Goal: Find specific page/section: Find specific page/section

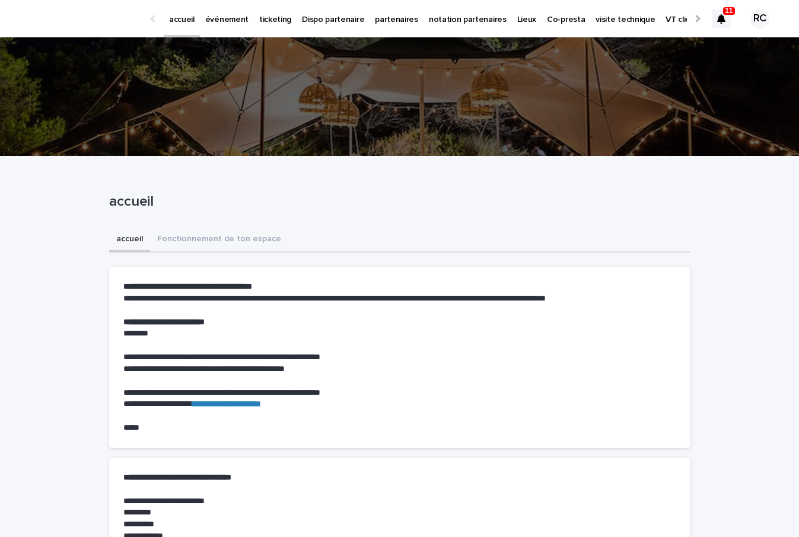
click at [222, 17] on p "événement" at bounding box center [226, 12] width 43 height 25
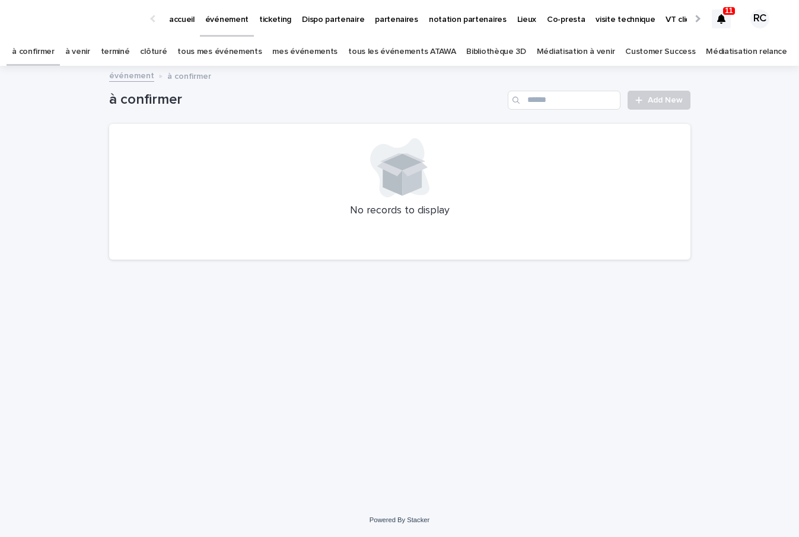
click at [387, 54] on link "tous les événements ATAWA" at bounding box center [401, 52] width 107 height 28
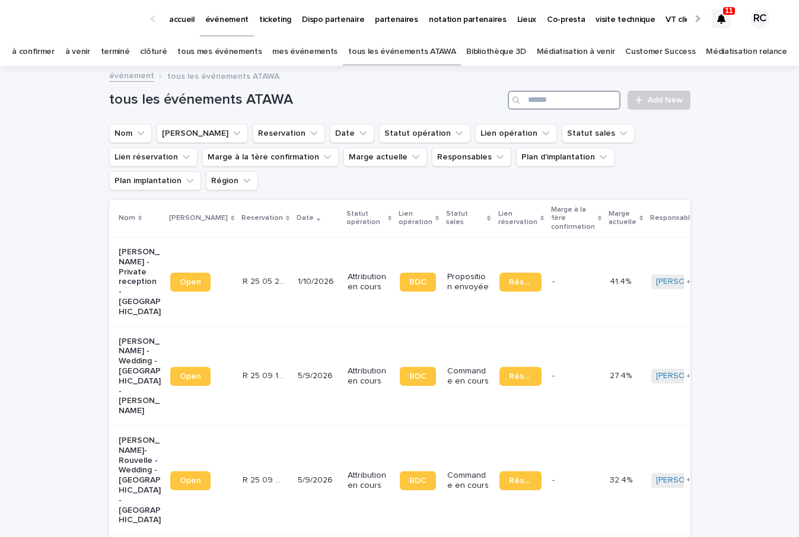
click at [538, 100] on input "Search" at bounding box center [564, 100] width 113 height 19
click at [556, 97] on input "Search" at bounding box center [564, 100] width 113 height 19
click at [130, 247] on p "ANDREA TAVEAU - Private reception - Vannes" at bounding box center [140, 282] width 42 height 70
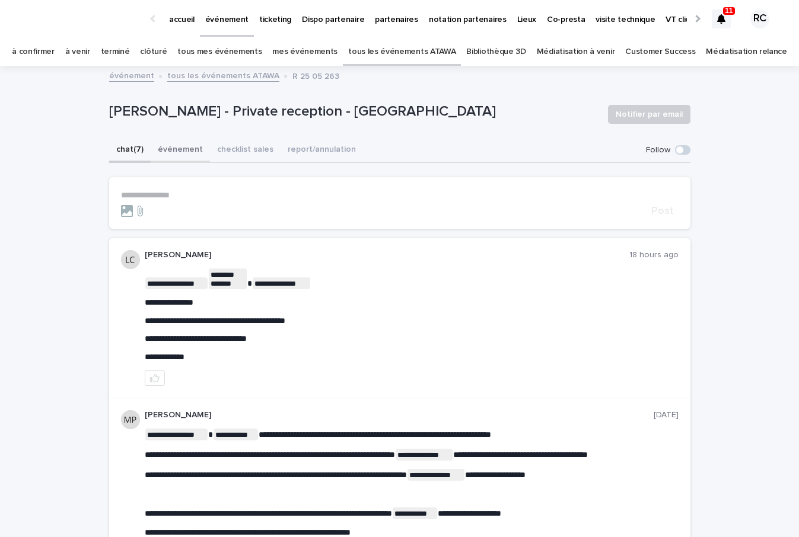
drag, startPoint x: 179, startPoint y: 151, endPoint x: 168, endPoint y: 152, distance: 10.7
click at [179, 151] on button "événement" at bounding box center [180, 150] width 59 height 25
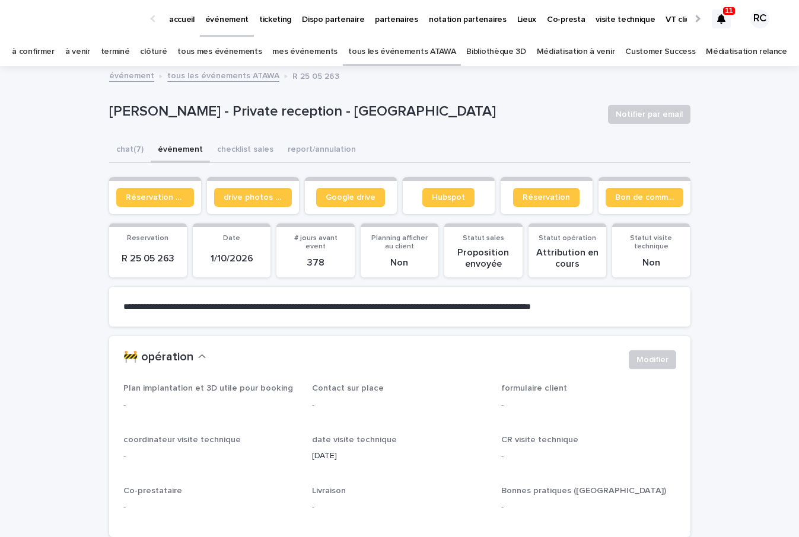
click at [167, 150] on button "événement" at bounding box center [180, 150] width 59 height 25
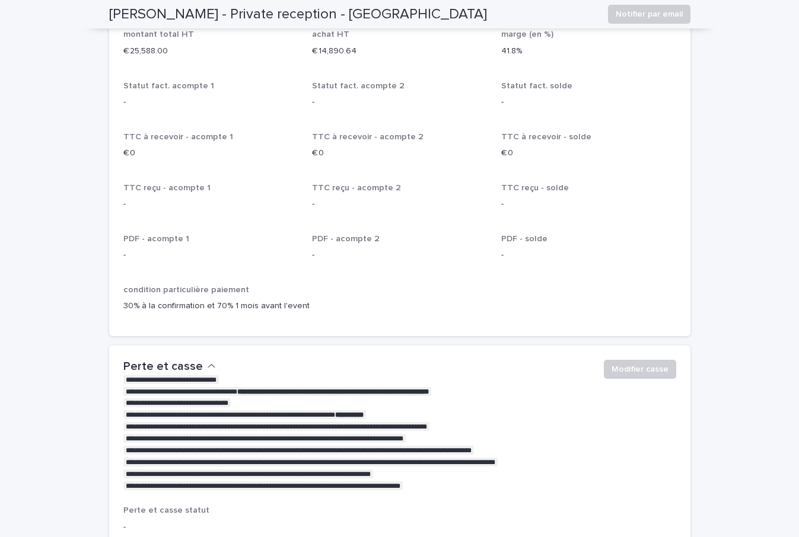
scroll to position [2117, 0]
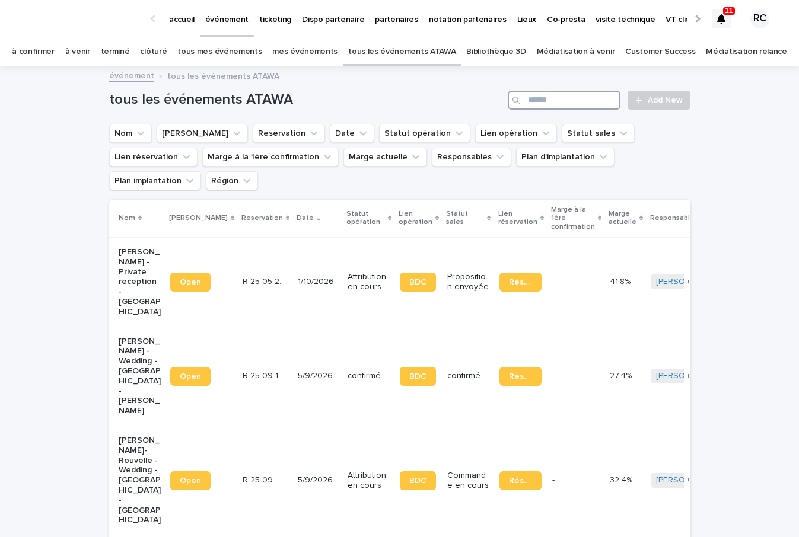
click at [541, 98] on input "Search" at bounding box center [564, 100] width 113 height 19
click at [560, 98] on input "Search" at bounding box center [564, 100] width 113 height 19
click at [549, 104] on input "Search" at bounding box center [564, 100] width 113 height 19
click at [547, 103] on input "Search" at bounding box center [564, 100] width 113 height 19
type input "*"
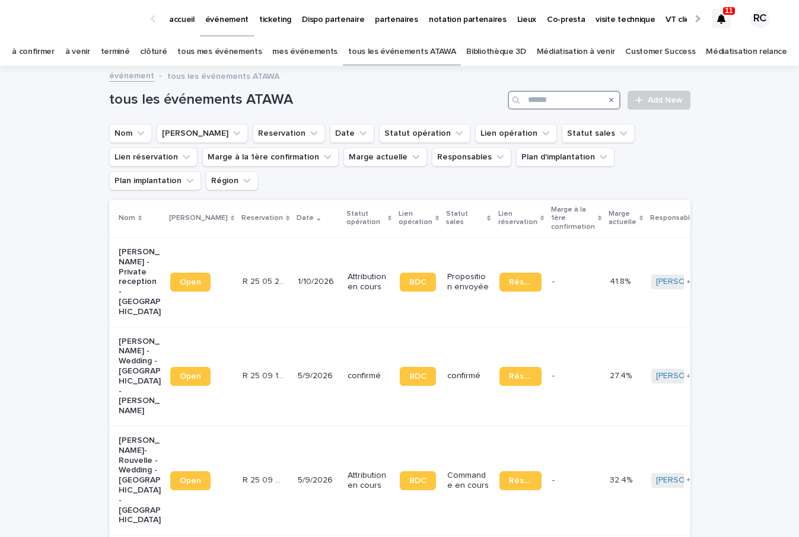
type input "*"
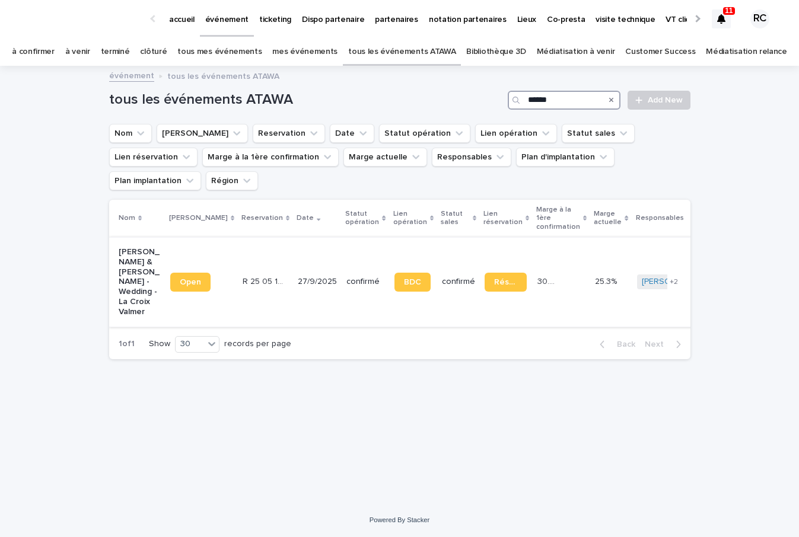
type input "******"
click at [135, 253] on p "[PERSON_NAME] & [PERSON_NAME] - Wedding - La Croix Valmer" at bounding box center [140, 282] width 42 height 70
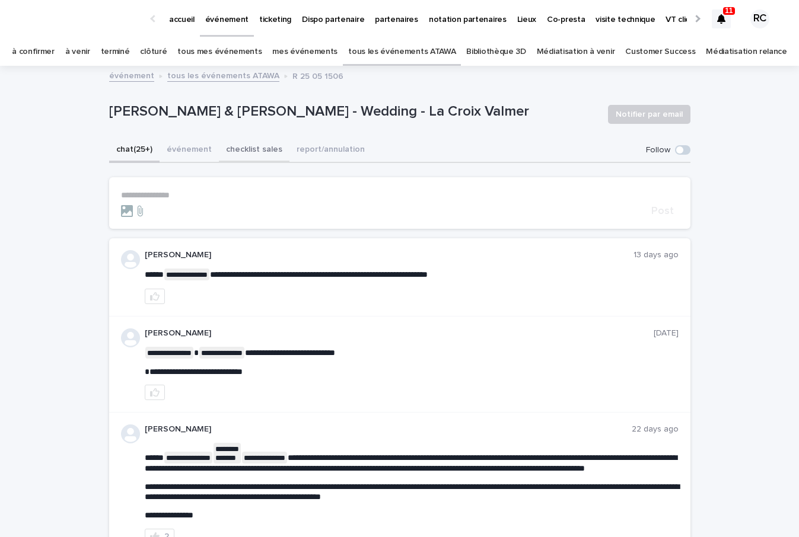
click at [165, 153] on button "événement" at bounding box center [189, 150] width 59 height 25
click at [255, 152] on button "checklist sales" at bounding box center [254, 150] width 71 height 25
click at [257, 148] on button "checklist sales" at bounding box center [254, 150] width 71 height 25
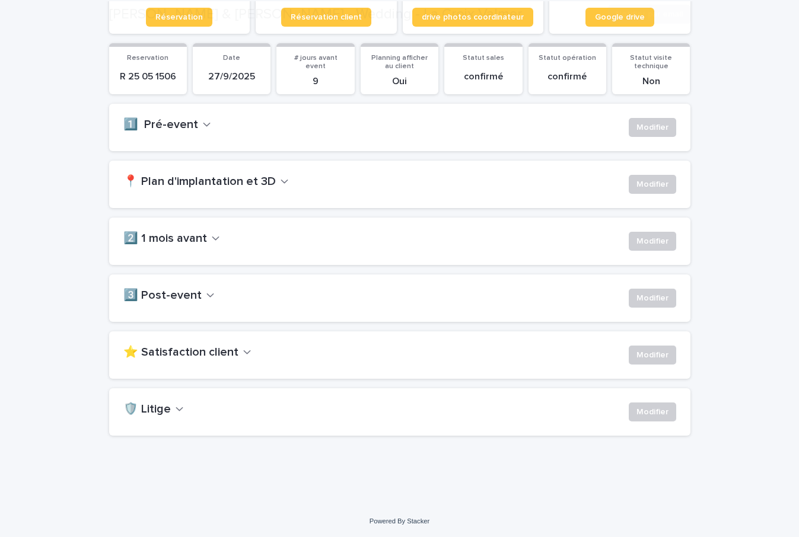
scroll to position [177, 0]
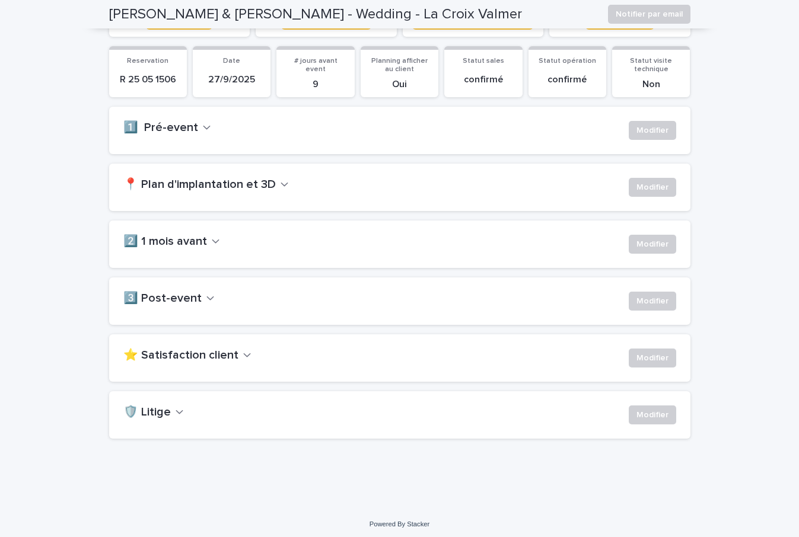
click at [178, 240] on h2 "2️⃣ 1 mois avant" at bounding box center [165, 242] width 84 height 14
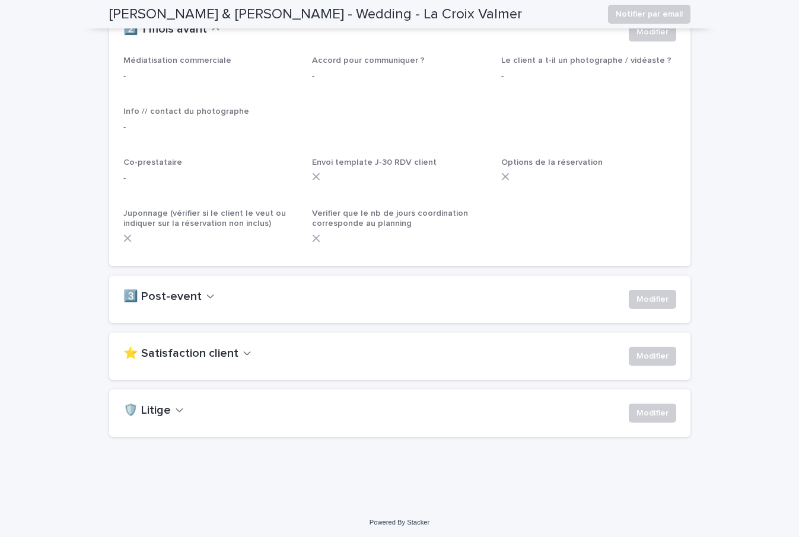
scroll to position [0, 0]
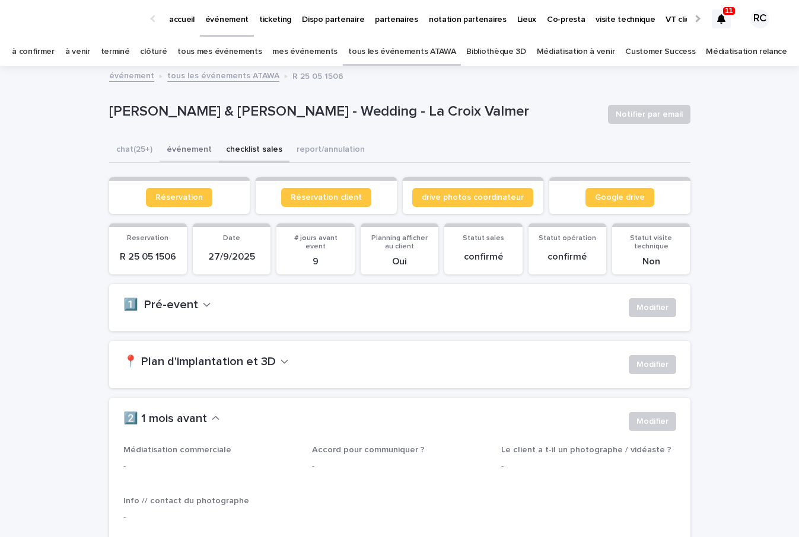
click at [189, 148] on button "événement" at bounding box center [189, 150] width 59 height 25
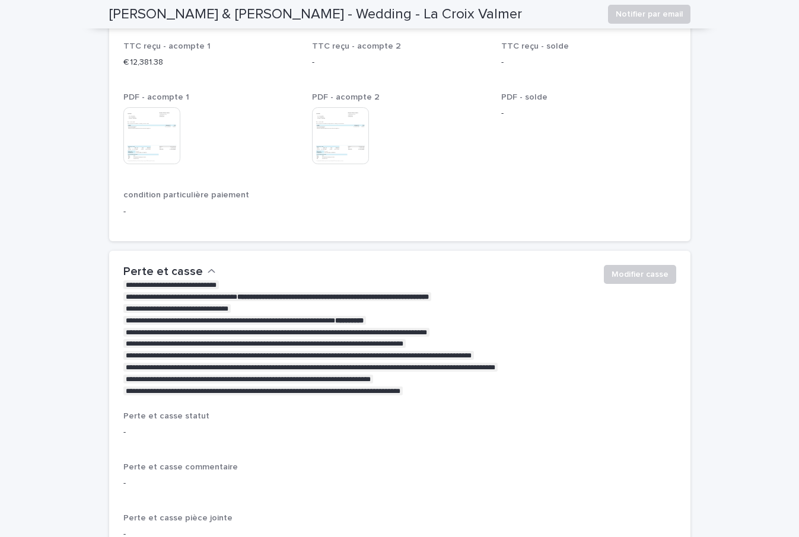
scroll to position [2337, 0]
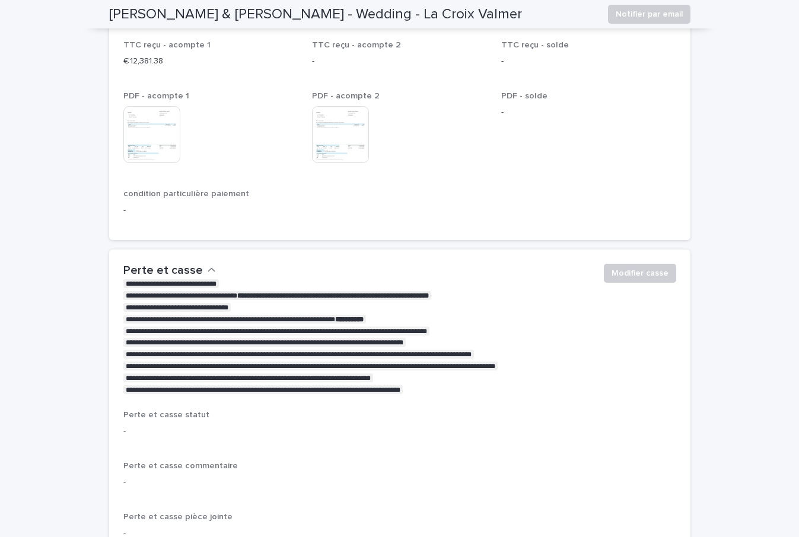
click at [162, 109] on img at bounding box center [151, 134] width 57 height 57
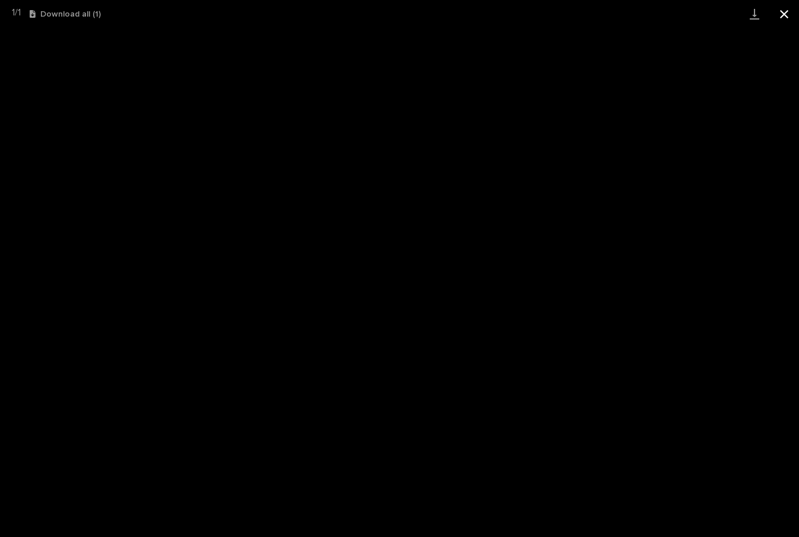
click at [785, 23] on button "Close gallery" at bounding box center [784, 14] width 30 height 28
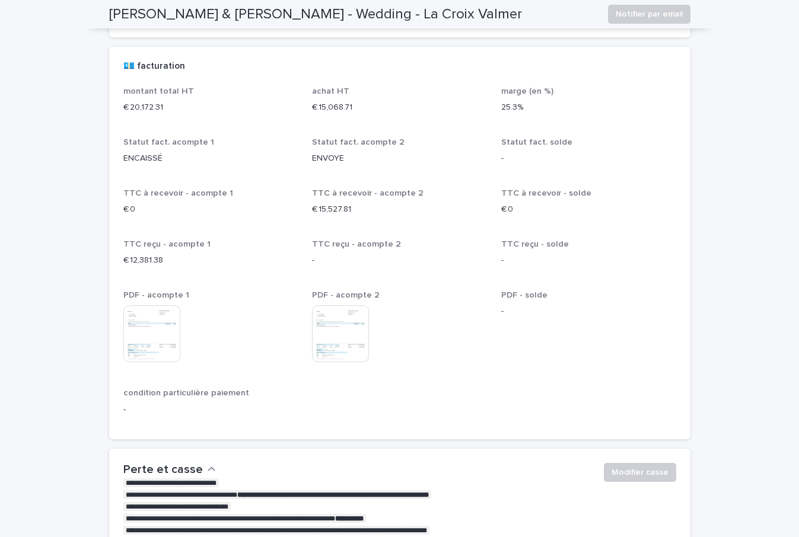
scroll to position [2134, 0]
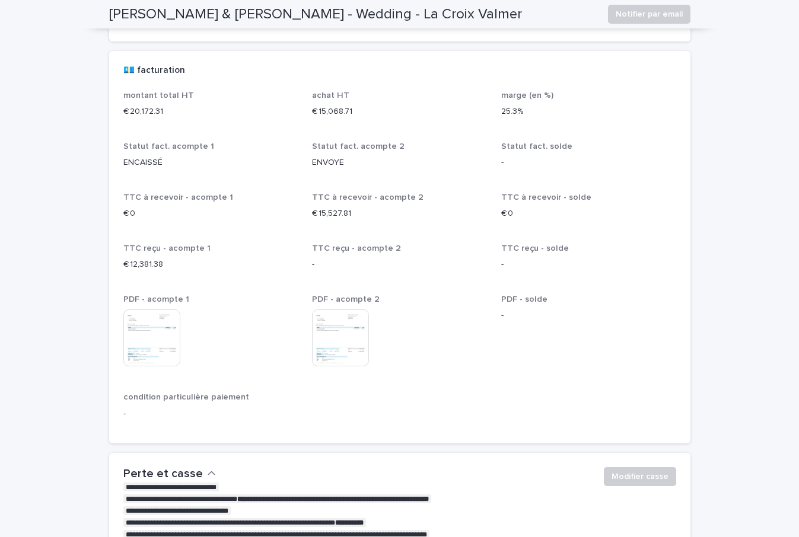
click at [149, 331] on img at bounding box center [151, 338] width 57 height 57
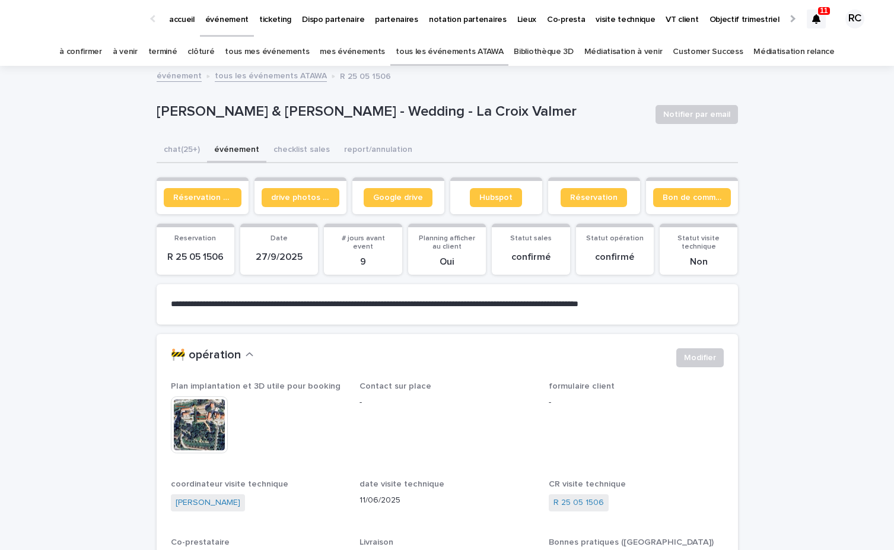
scroll to position [220, 0]
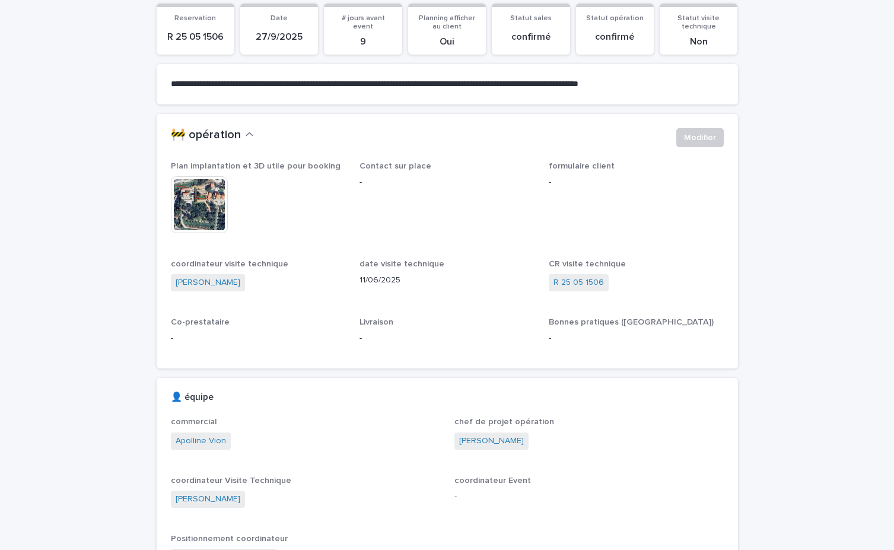
click at [557, 183] on p "-" at bounding box center [636, 182] width 175 height 12
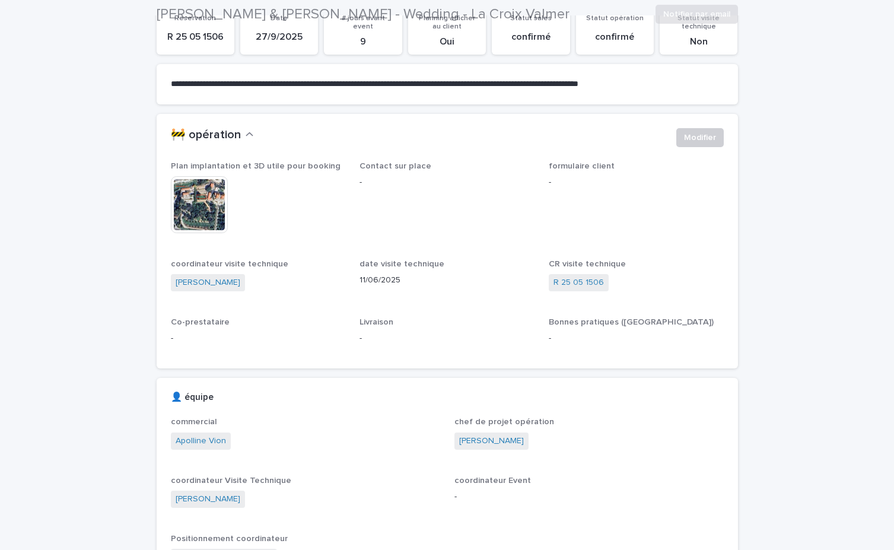
click at [549, 177] on p "-" at bounding box center [636, 182] width 175 height 12
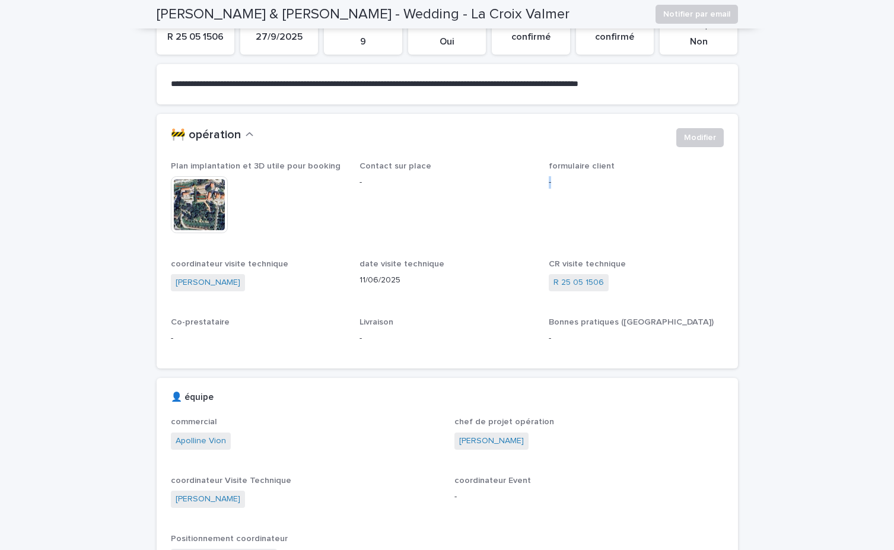
drag, startPoint x: 546, startPoint y: 177, endPoint x: 559, endPoint y: 199, distance: 25.7
click at [568, 184] on div "Plan implantation et 3D utile pour booking This file cannot be opened Download …" at bounding box center [447, 257] width 553 height 193
click at [559, 199] on span "formulaire client -" at bounding box center [636, 203] width 175 height 84
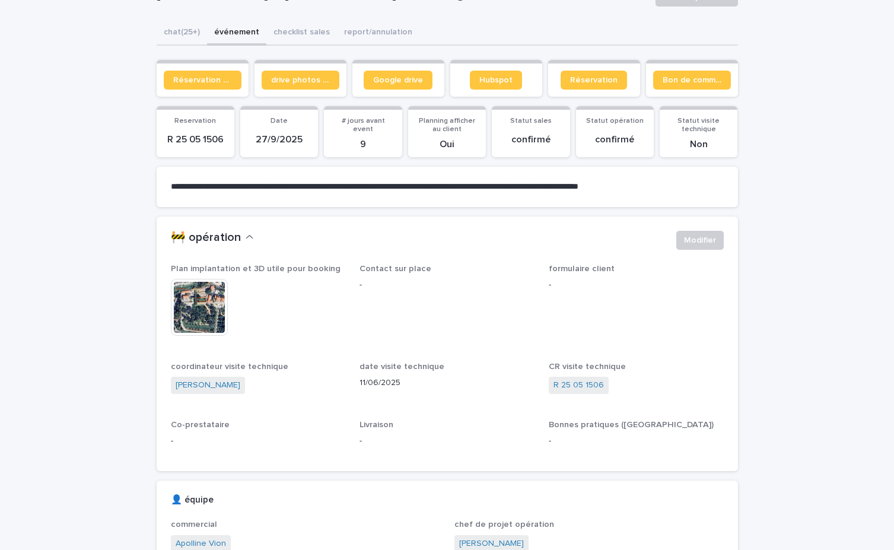
scroll to position [149, 0]
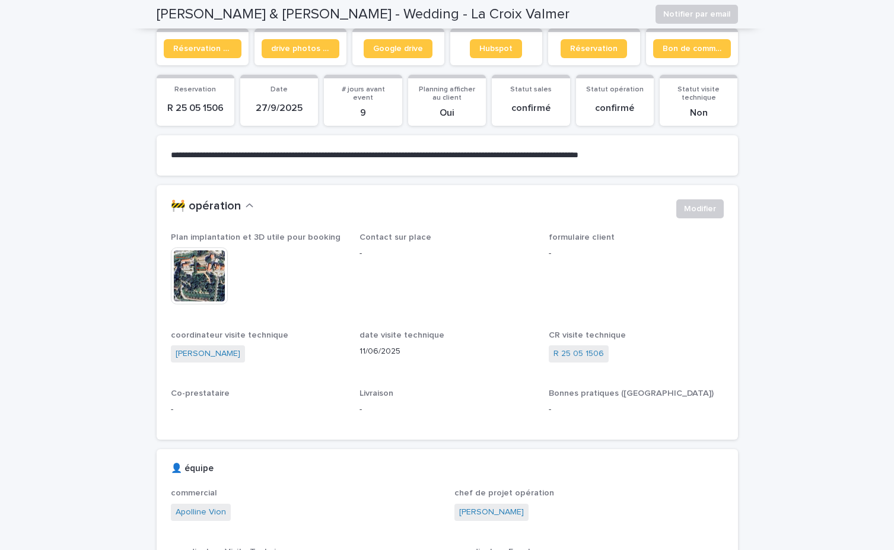
click at [199, 281] on img at bounding box center [199, 275] width 57 height 57
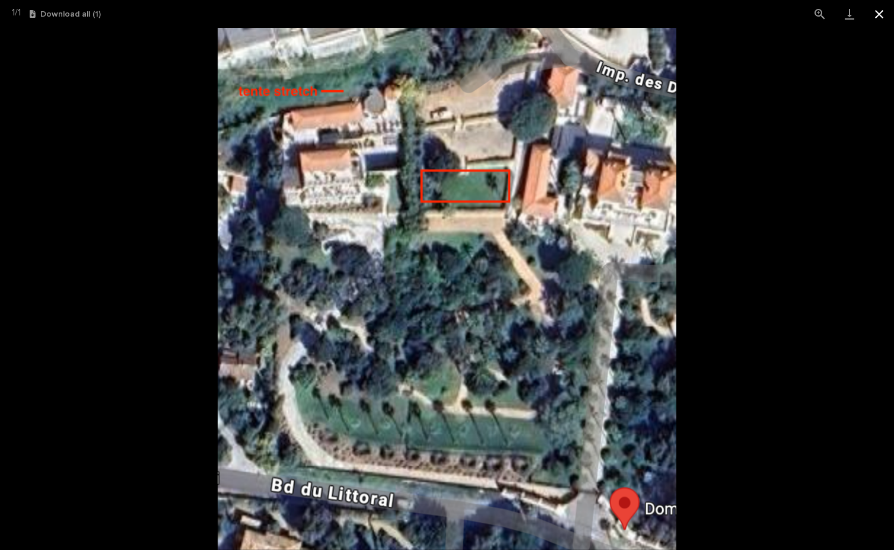
click at [878, 14] on button "Close gallery" at bounding box center [879, 14] width 30 height 28
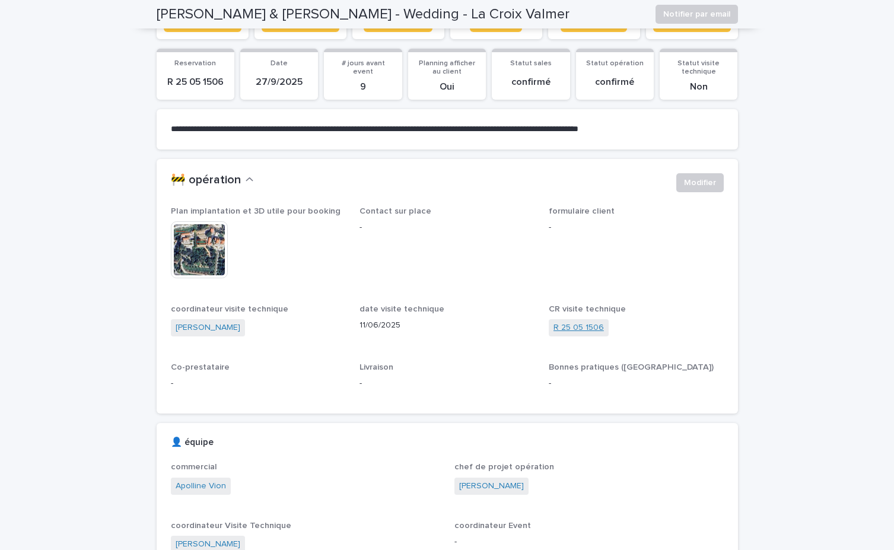
scroll to position [174, 0]
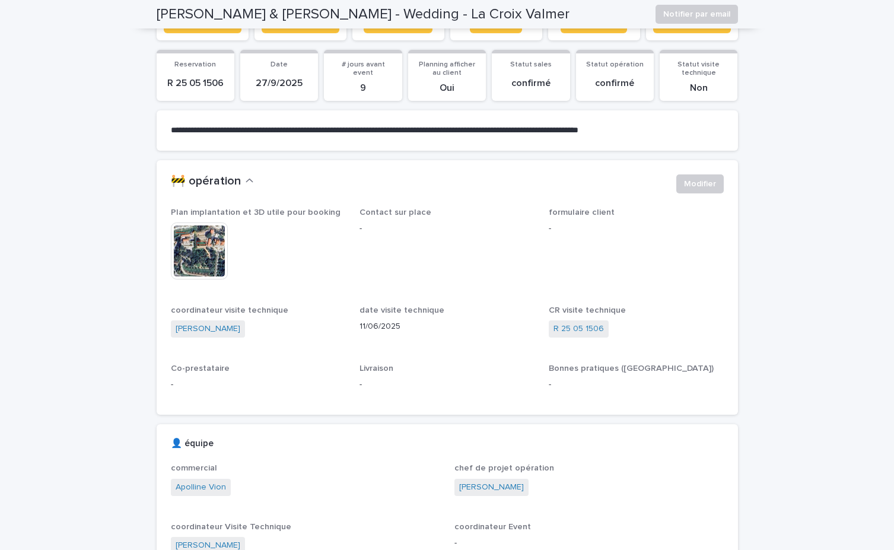
click at [547, 222] on div "Plan implantation et 3D utile pour booking This file cannot be opened Download …" at bounding box center [447, 304] width 553 height 193
drag, startPoint x: 537, startPoint y: 227, endPoint x: 582, endPoint y: 234, distance: 45.0
click at [582, 234] on div "Plan implantation et 3D utile pour booking This file cannot be opened Download …" at bounding box center [447, 304] width 553 height 193
click at [534, 244] on div "Plan implantation et 3D utile pour booking This file cannot be opened Download …" at bounding box center [447, 304] width 553 height 193
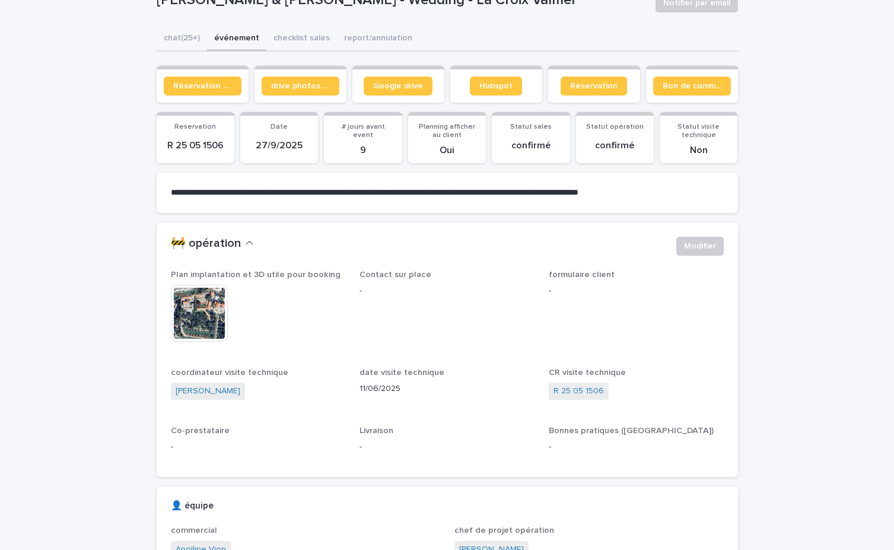
scroll to position [108, 0]
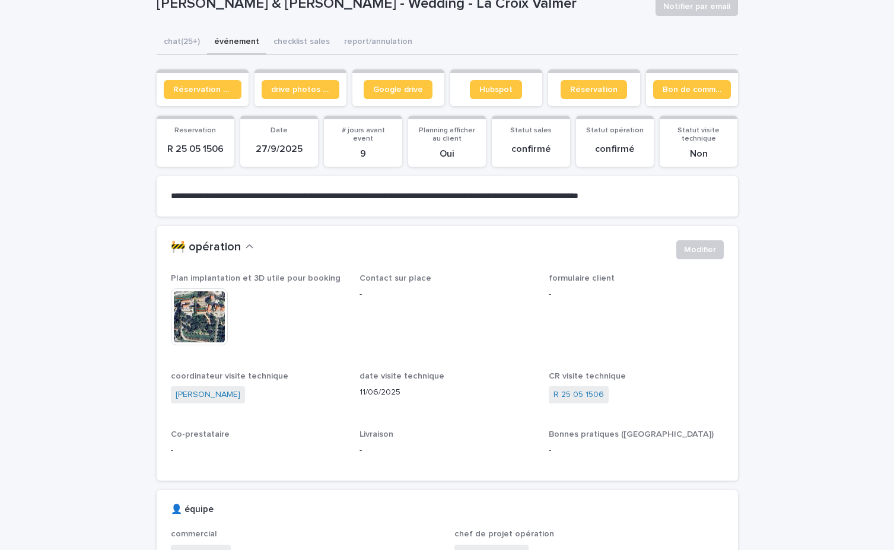
click at [556, 293] on p "-" at bounding box center [636, 294] width 175 height 12
drag, startPoint x: 540, startPoint y: 275, endPoint x: 576, endPoint y: 308, distance: 49.5
click at [576, 308] on div "Plan implantation et 3D utile pour booking This file cannot be opened Download …" at bounding box center [447, 369] width 553 height 193
click at [576, 308] on div "formulaire client -" at bounding box center [636, 291] width 175 height 37
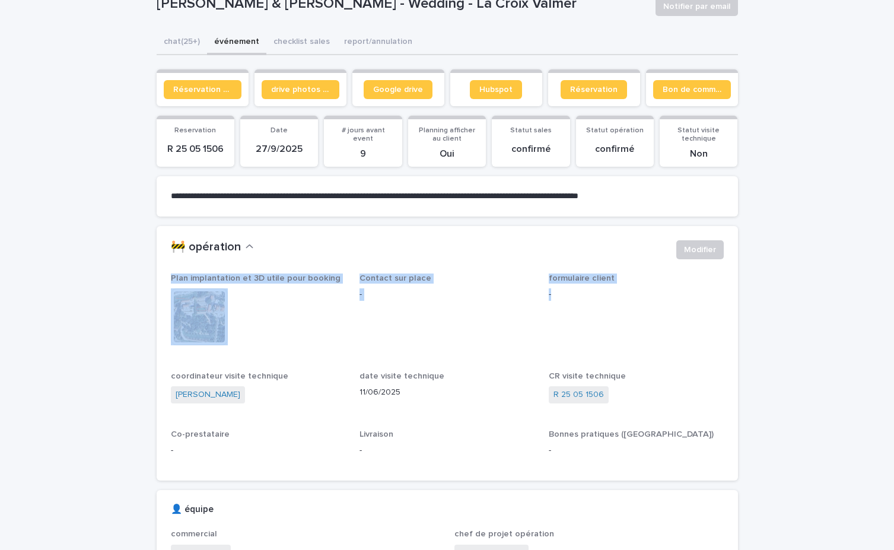
drag, startPoint x: 540, startPoint y: 271, endPoint x: 581, endPoint y: 305, distance: 53.9
click at [581, 305] on section "🚧 opération Modifier Plan implantation et 3D utile pour booking This file canno…" at bounding box center [447, 353] width 581 height 254
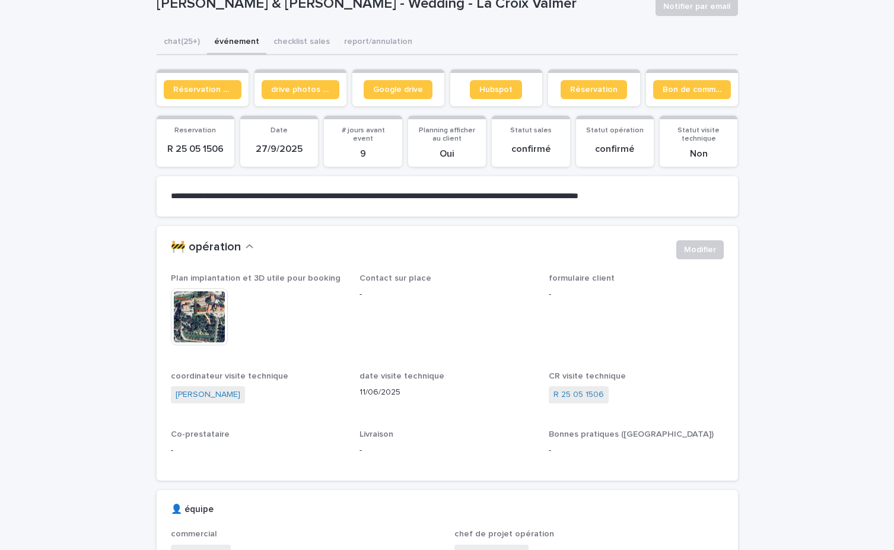
click at [575, 305] on div "formulaire client -" at bounding box center [636, 291] width 175 height 37
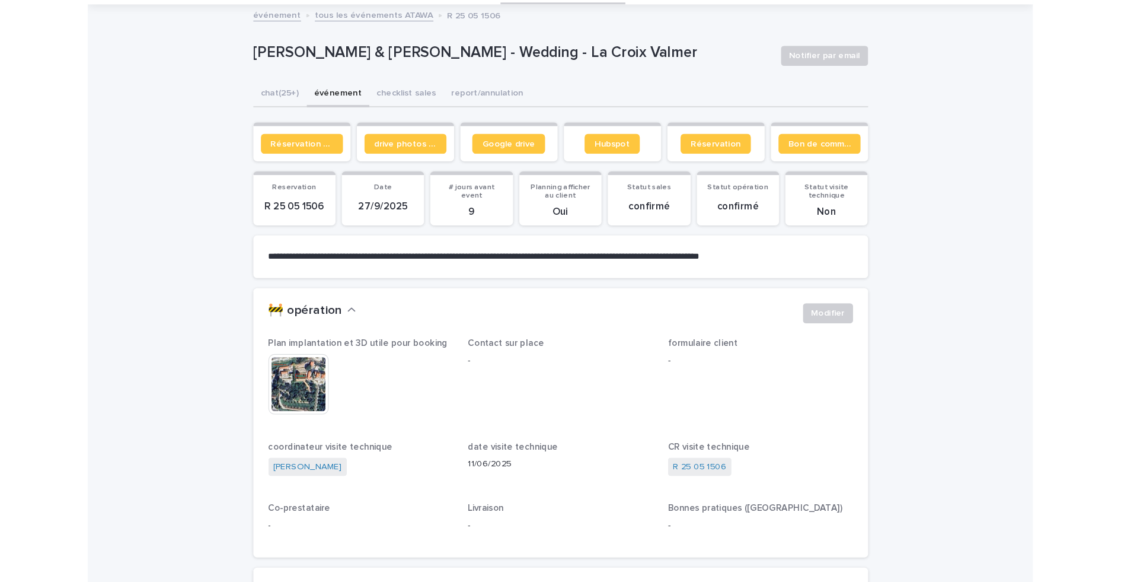
scroll to position [50, 0]
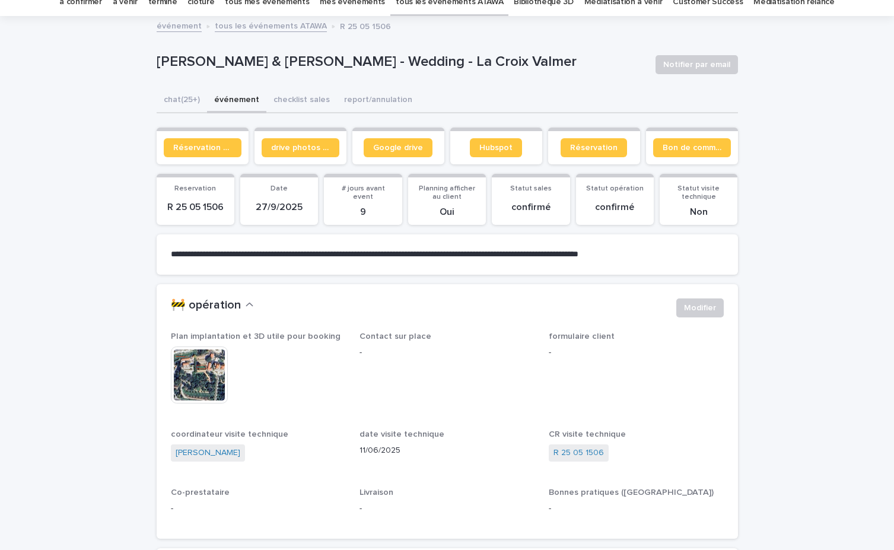
drag, startPoint x: 144, startPoint y: 60, endPoint x: 607, endPoint y: 56, distance: 462.6
copy p "[PERSON_NAME] & [PERSON_NAME] - Wedding - La Croix Valmer"
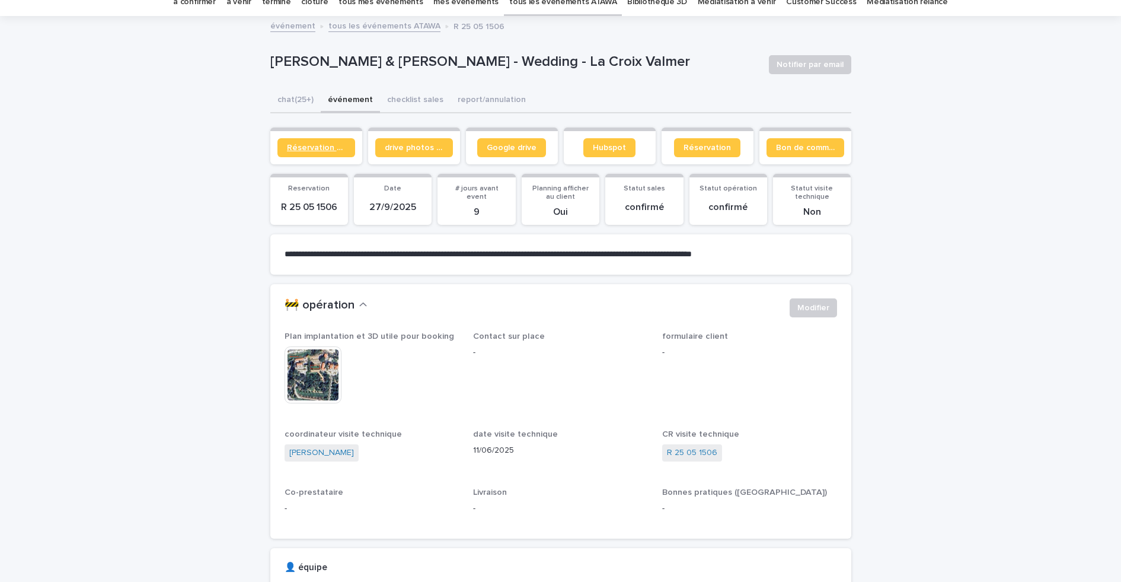
click at [315, 148] on span "Réservation client" at bounding box center [316, 148] width 59 height 8
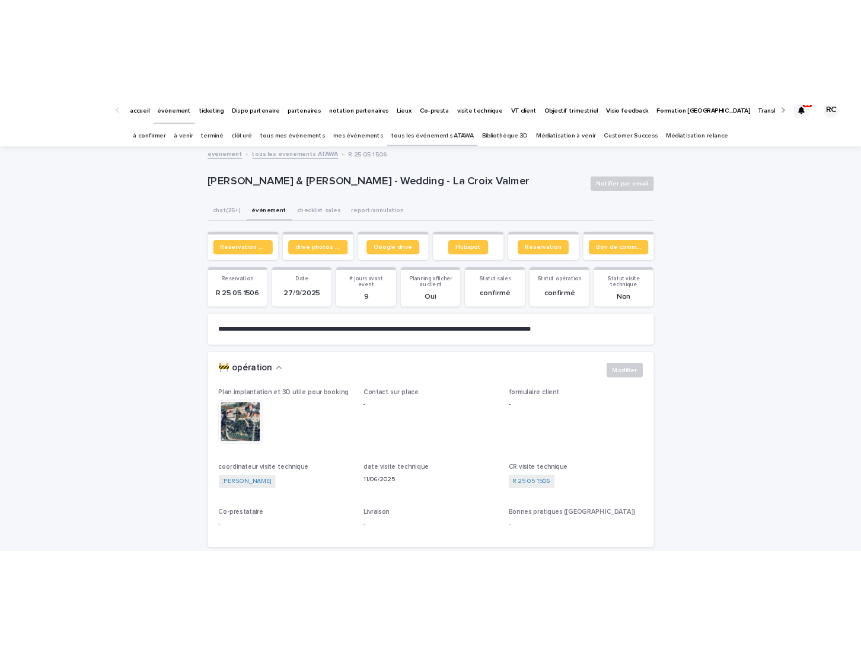
scroll to position [11, 0]
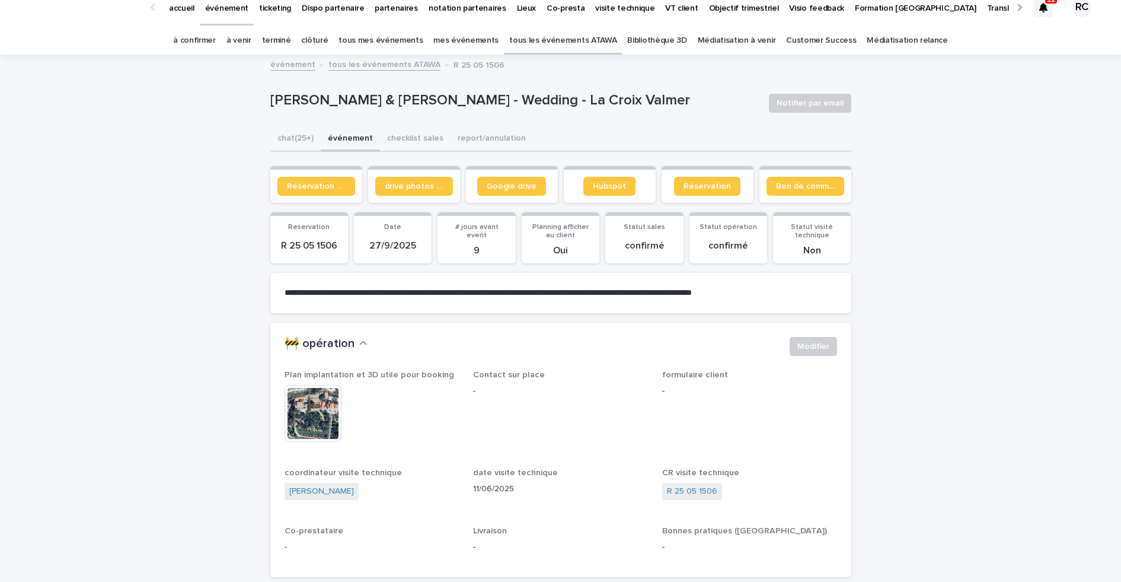
click at [792, 188] on span "Bon de commande" at bounding box center [805, 186] width 59 height 8
